Goal: Information Seeking & Learning: Learn about a topic

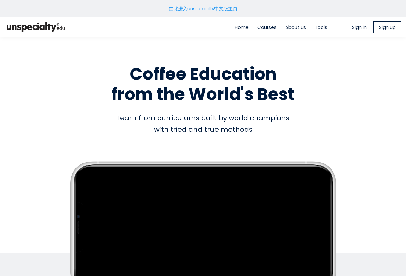
click at [225, 8] on link "由此进入unspecialty中文版主页" at bounding box center [203, 8] width 69 height 7
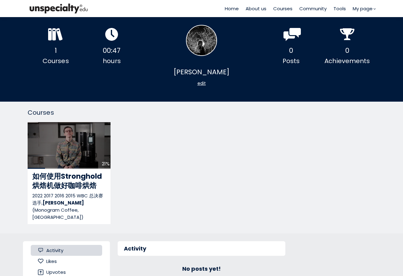
click at [58, 59] on div "Courses" at bounding box center [56, 61] width 56 height 10
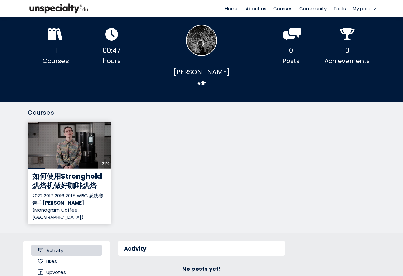
click at [70, 163] on div "21%" at bounding box center [69, 145] width 83 height 47
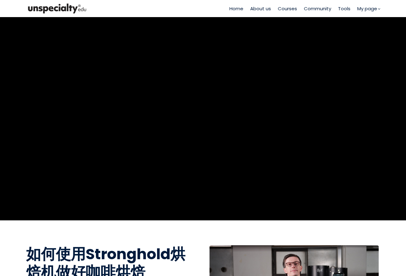
scroll to position [207, 0]
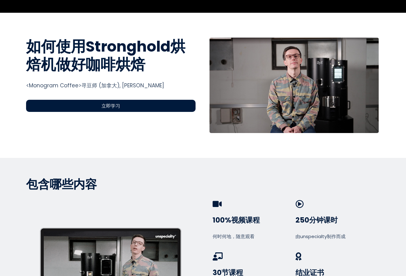
click at [106, 106] on span "立即学习" at bounding box center [111, 105] width 19 height 7
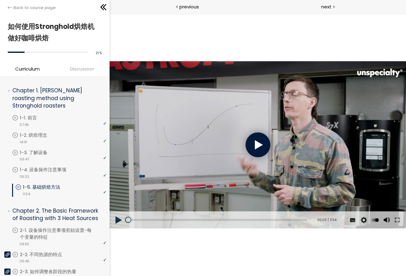
click at [255, 142] on div at bounding box center [258, 144] width 25 height 25
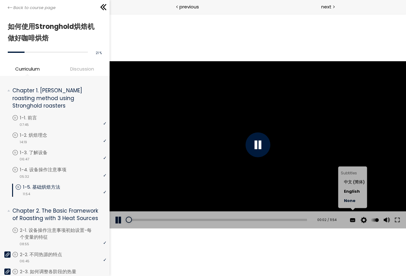
click at [356, 183] on span "中文 (简体)" at bounding box center [354, 182] width 21 height 6
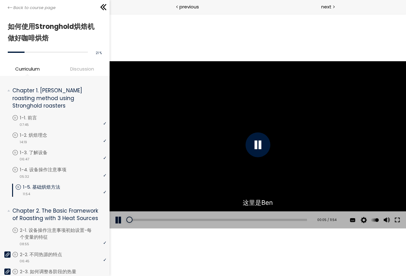
click at [396, 219] on button at bounding box center [397, 219] width 11 height 17
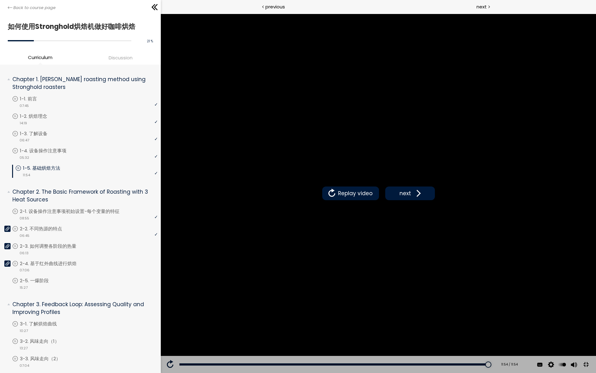
drag, startPoint x: 491, startPoint y: 179, endPoint x: 492, endPoint y: 182, distance: 3.2
click at [406, 182] on div "Replay video next" at bounding box center [378, 193] width 435 height 359
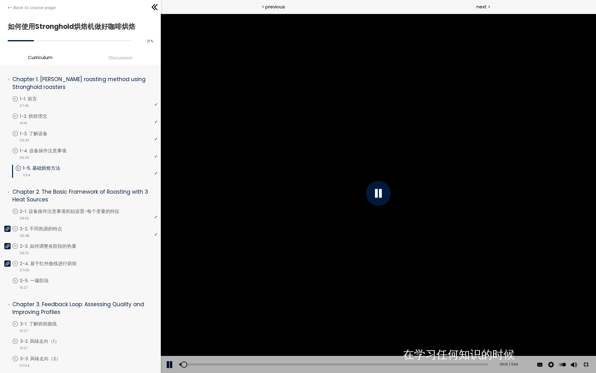
click at [406, 275] on button at bounding box center [586, 364] width 14 height 14
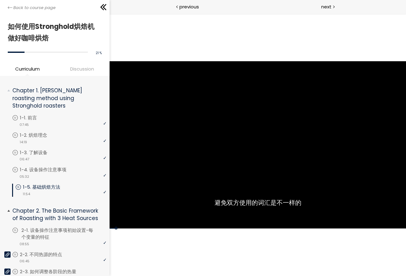
click at [57, 235] on p "2-1. 设备操作注意事项初始设置-每个变量的特征" at bounding box center [64, 234] width 87 height 14
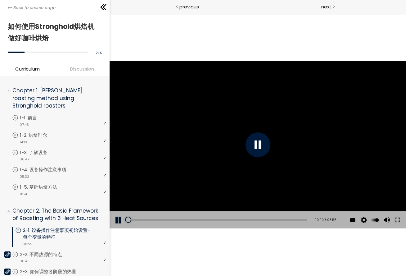
click at [262, 144] on div at bounding box center [258, 144] width 25 height 25
click at [398, 219] on button at bounding box center [397, 219] width 11 height 17
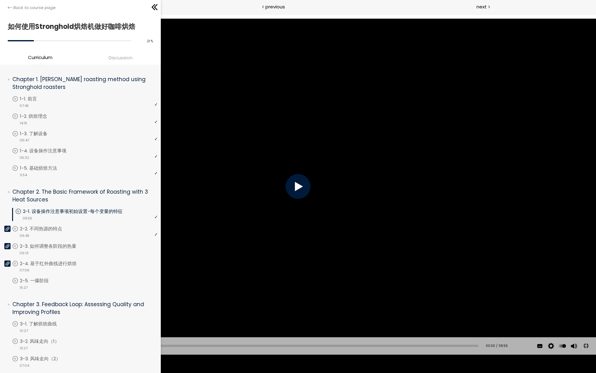
click at [298, 191] on div at bounding box center [298, 186] width 25 height 25
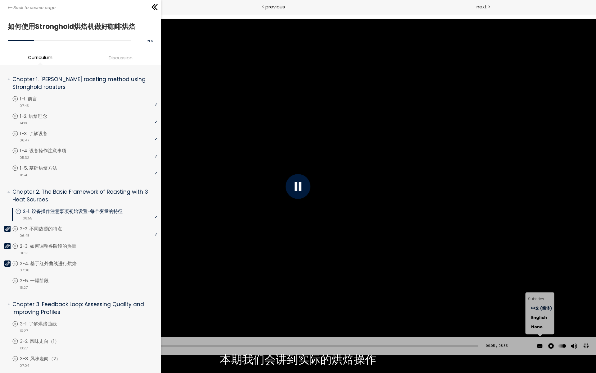
click at [406, 275] on span "中文 (简体)" at bounding box center [541, 308] width 21 height 6
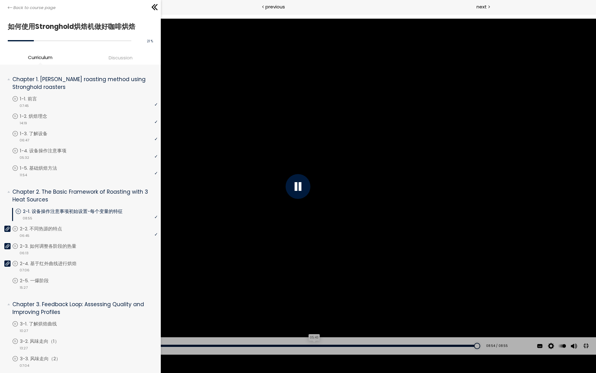
click at [315, 275] on div "05:43" at bounding box center [249, 345] width 460 height 2
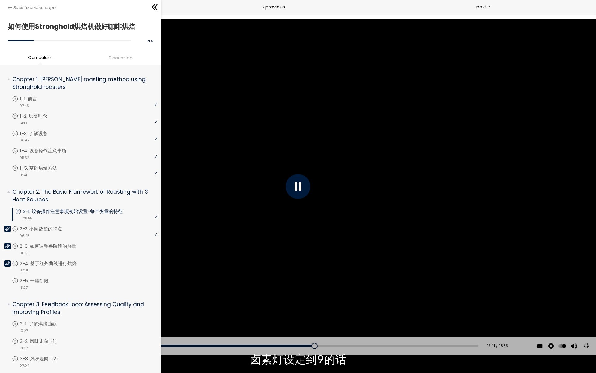
click at [308, 275] on div "Add chapter 05:36" at bounding box center [249, 345] width 460 height 17
click at [307, 275] on div "05:34" at bounding box center [249, 345] width 460 height 2
click at [302, 275] on div "05:29" at bounding box center [249, 345] width 460 height 2
click at [293, 275] on div "Add chapter 05:21" at bounding box center [249, 345] width 460 height 17
click at [289, 275] on div "05:13" at bounding box center [249, 345] width 460 height 2
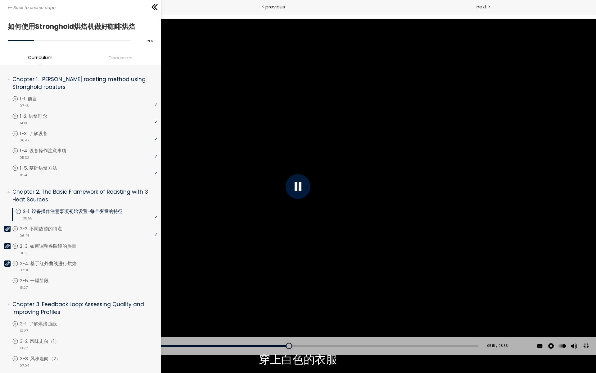
click at [269, 275] on div "Add chapter 04:48" at bounding box center [249, 345] width 460 height 17
click at [271, 275] on div "04:53" at bounding box center [249, 345] width 460 height 2
click at [259, 275] on div "04:38" at bounding box center [249, 345] width 460 height 2
click at [247, 275] on div "04:24" at bounding box center [249, 345] width 460 height 2
click at [237, 275] on div "04:13" at bounding box center [249, 345] width 460 height 2
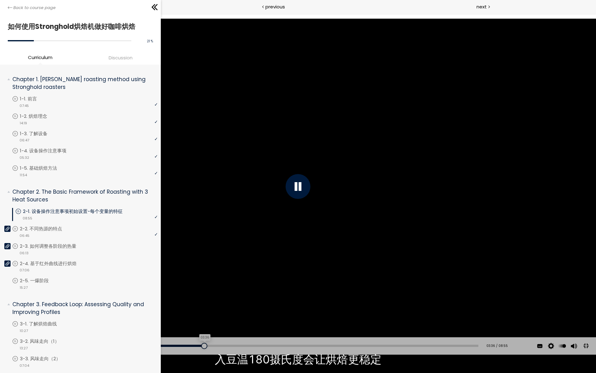
click at [205, 275] on div "03:36" at bounding box center [249, 345] width 460 height 2
click at [189, 275] on div "03:16" at bounding box center [249, 345] width 460 height 2
click at [176, 275] on div "03:02" at bounding box center [249, 345] width 460 height 2
click at [301, 275] on div "05:27" at bounding box center [249, 345] width 460 height 2
click at [292, 275] on div "05:17" at bounding box center [249, 345] width 460 height 2
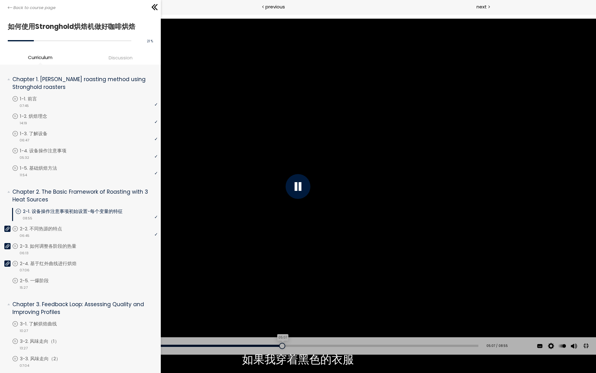
click at [284, 275] on div "05:07" at bounding box center [249, 345] width 460 height 2
click at [277, 275] on div "04:59" at bounding box center [249, 345] width 460 height 2
click at [283, 275] on div "05:06" at bounding box center [249, 345] width 460 height 2
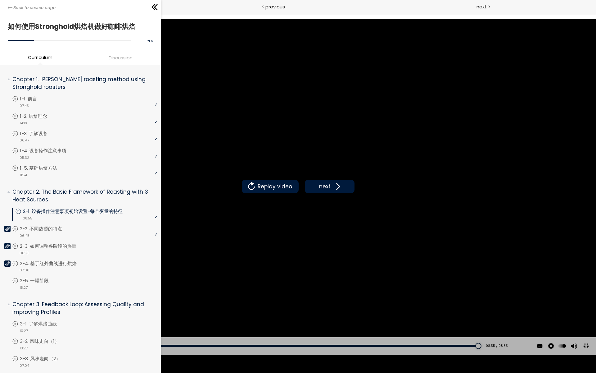
click at [406, 275] on button at bounding box center [586, 346] width 14 height 14
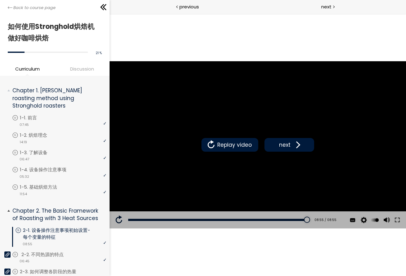
click at [46, 253] on p "2-2. 不同热源的特点" at bounding box center [48, 254] width 55 height 7
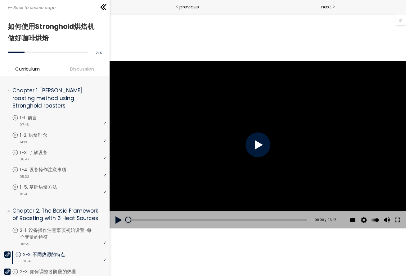
click at [398, 219] on button at bounding box center [397, 219] width 11 height 17
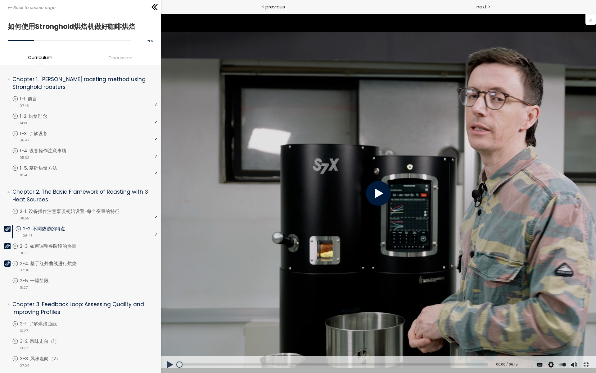
click at [391, 203] on div at bounding box center [378, 193] width 25 height 25
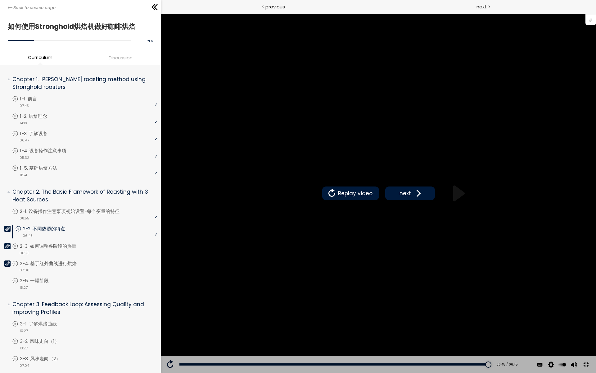
click at [406, 275] on div "Subtitles 中文 (简体) English None Auto 1080p 720p 540p 360p 224p x 2 x 1.5 x 1.25 …" at bounding box center [560, 364] width 73 height 17
click at [406, 275] on button at bounding box center [586, 364] width 14 height 14
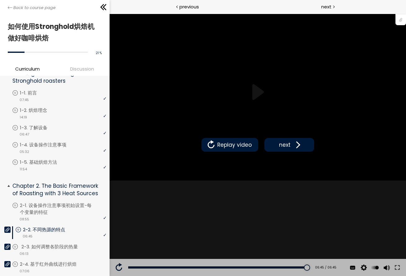
scroll to position [25, 0]
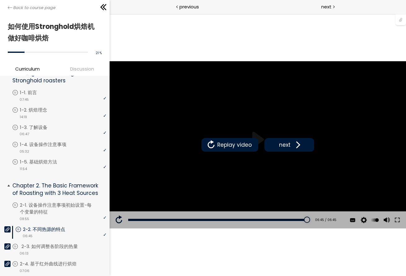
click at [65, 250] on div "video 06:13" at bounding box center [59, 253] width 94 height 6
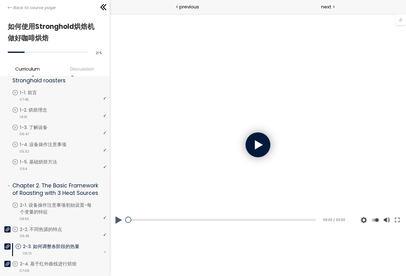
click at [261, 147] on div at bounding box center [258, 144] width 25 height 25
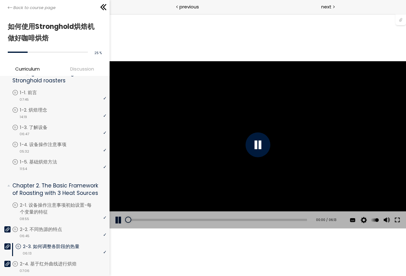
click at [397, 221] on button at bounding box center [397, 219] width 11 height 17
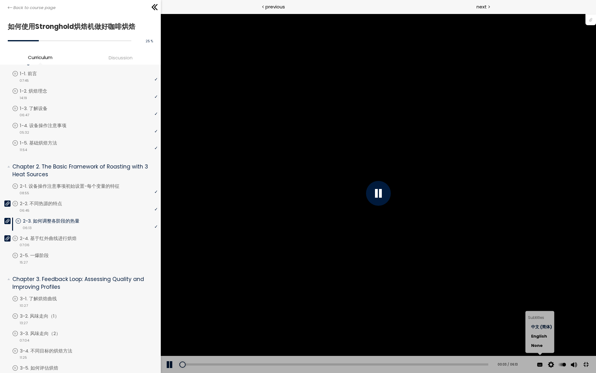
click at [406, 275] on label "中文 (简体)" at bounding box center [541, 326] width 21 height 9
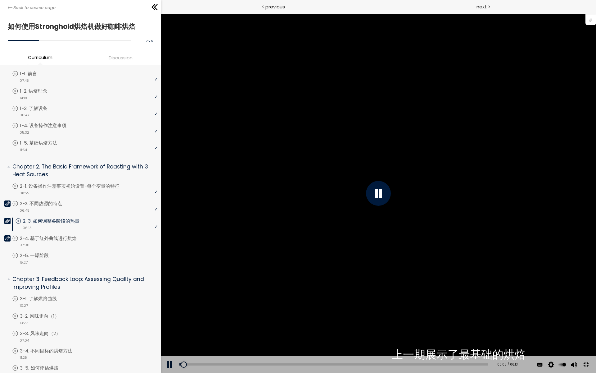
click at [406, 275] on div "您可以点击上方的 📎 下载烘焙曲线。" at bounding box center [378, 192] width 596 height 335
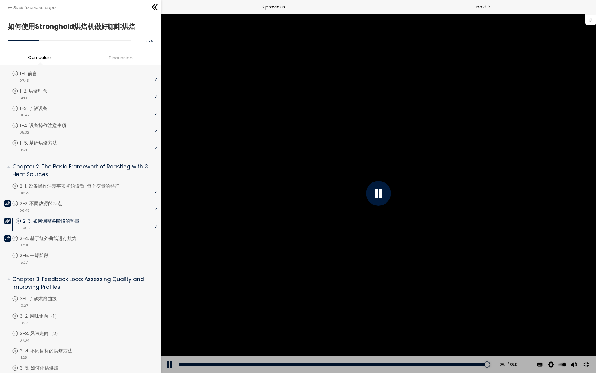
click at [406, 275] on button at bounding box center [586, 364] width 14 height 14
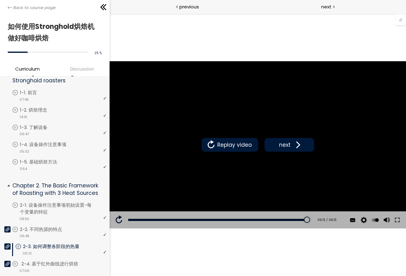
click at [69, 260] on p "2-4. 基于红外曲线进行烘焙" at bounding box center [55, 263] width 69 height 7
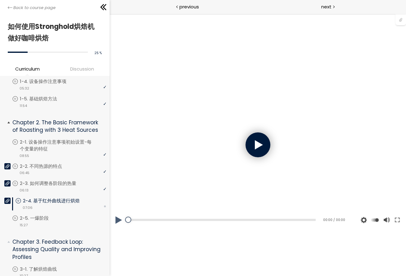
scroll to position [89, 0]
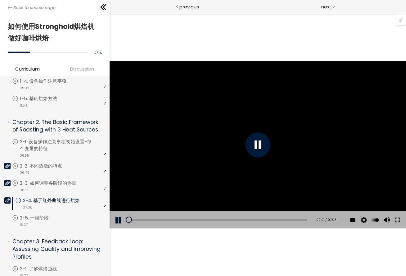
click at [397, 220] on button at bounding box center [397, 219] width 11 height 17
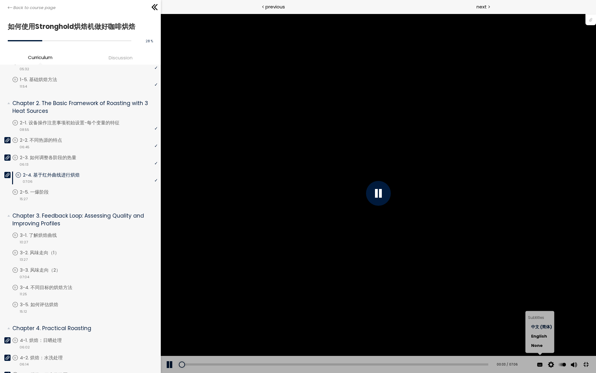
click at [406, 275] on span "中文 (简体)" at bounding box center [541, 327] width 21 height 6
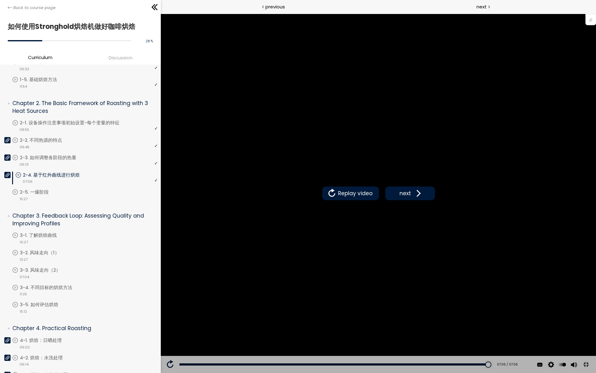
click at [406, 275] on button at bounding box center [586, 364] width 14 height 14
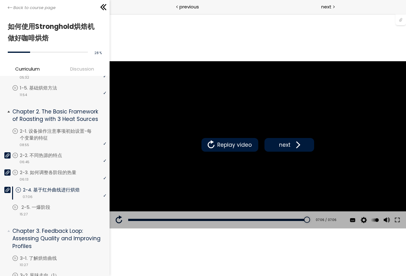
scroll to position [103, 0]
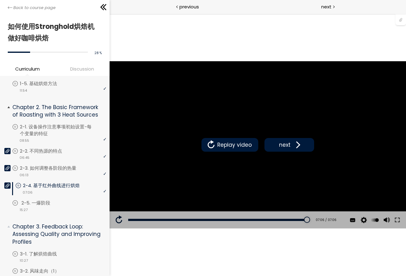
click at [48, 206] on div "video 15:27" at bounding box center [59, 209] width 94 height 6
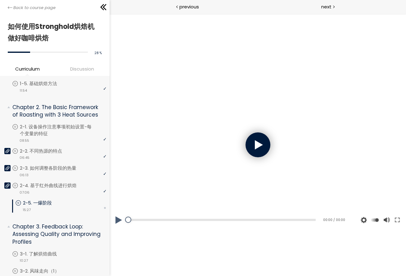
click at [265, 149] on div at bounding box center [258, 144] width 25 height 25
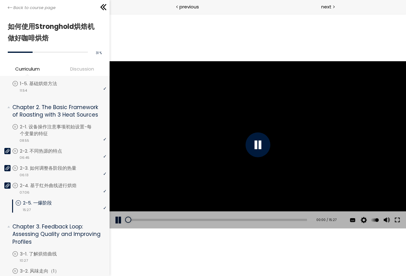
click at [398, 222] on button at bounding box center [397, 219] width 11 height 17
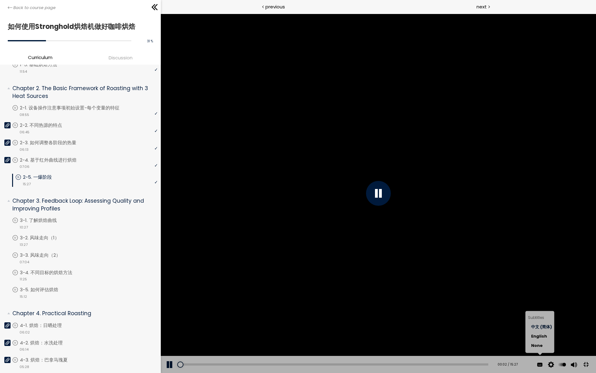
click at [406, 275] on span "中文 (简体)" at bounding box center [541, 327] width 21 height 6
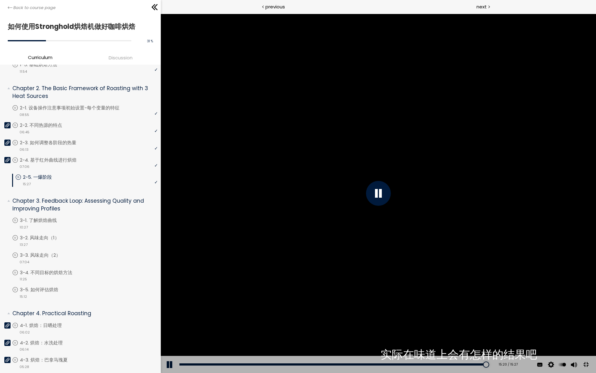
click at [406, 275] on button at bounding box center [586, 364] width 14 height 14
